Goal: Task Accomplishment & Management: Complete application form

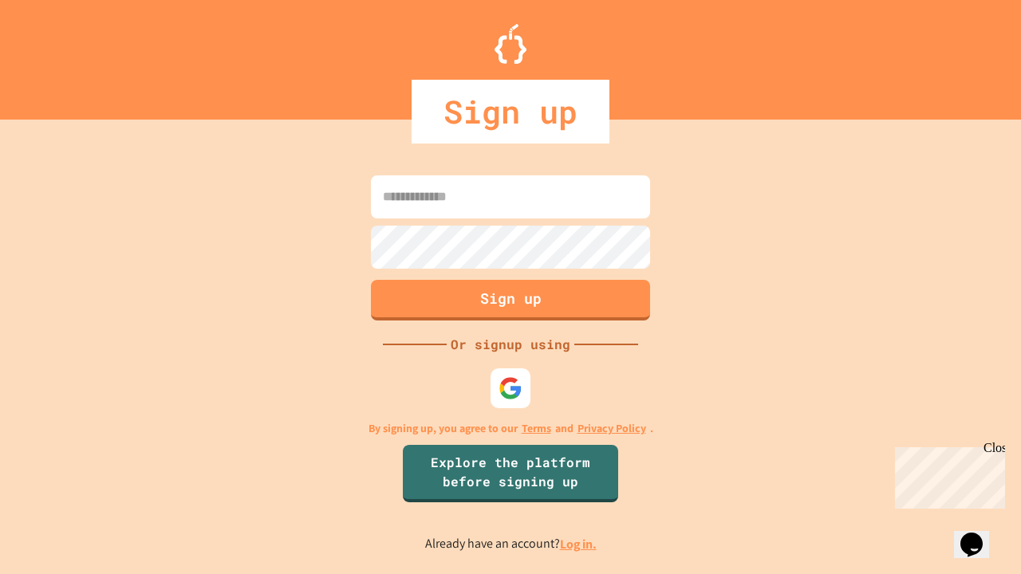
click at [579, 544] on link "Log in." at bounding box center [578, 544] width 37 height 17
